Goal: Transaction & Acquisition: Purchase product/service

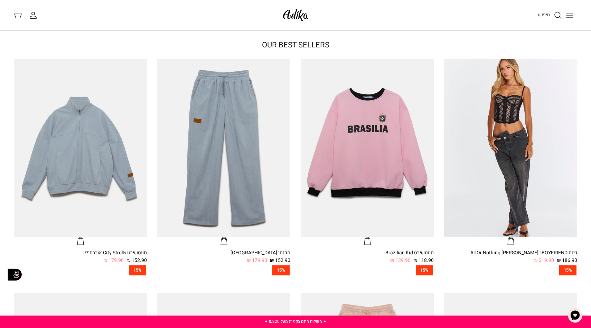
scroll to position [114, 0]
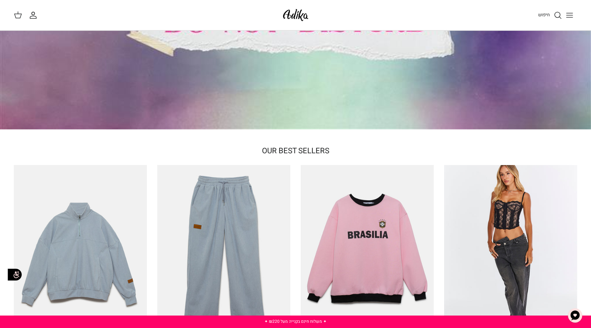
click at [567, 17] on icon "Toggle menu" at bounding box center [570, 15] width 8 height 8
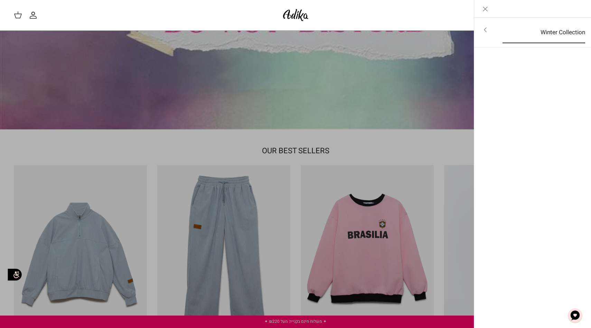
click at [499, 34] on link "Winter Collection" at bounding box center [544, 32] width 95 height 21
click at [554, 32] on link "לכל הפריטים" at bounding box center [533, 30] width 110 height 17
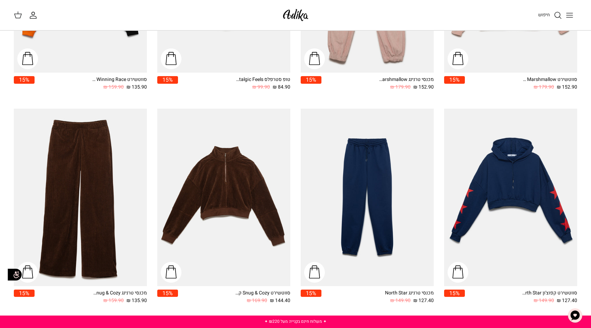
scroll to position [431, 0]
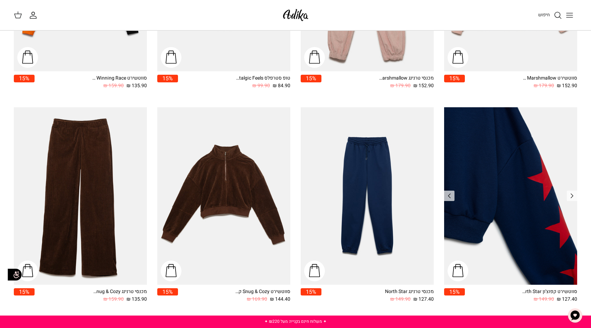
click at [517, 170] on img "סווטשירט קפוצ'ון North Star אוברסייז" at bounding box center [510, 195] width 133 height 177
